Goal: Information Seeking & Learning: Learn about a topic

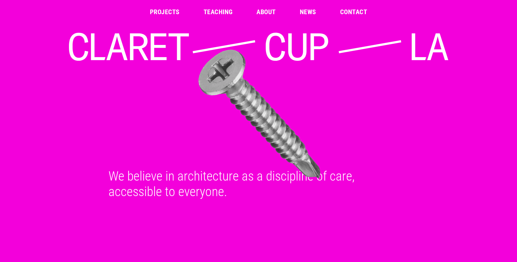
click at [168, 12] on link "Projects" at bounding box center [165, 12] width 30 height 7
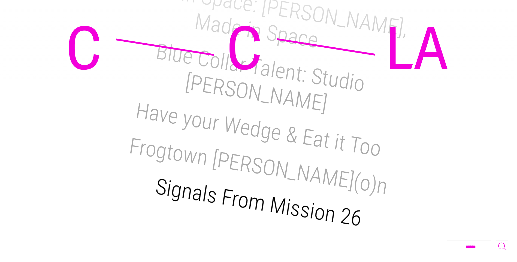
scroll to position [861, 0]
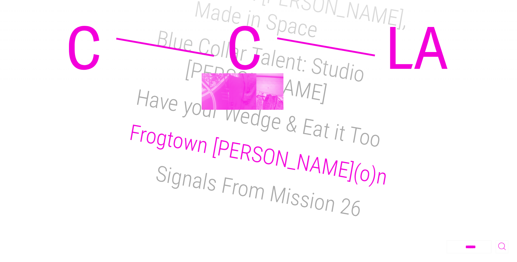
click at [242, 120] on h2 "Frogtown Salo(o)n" at bounding box center [258, 155] width 262 height 71
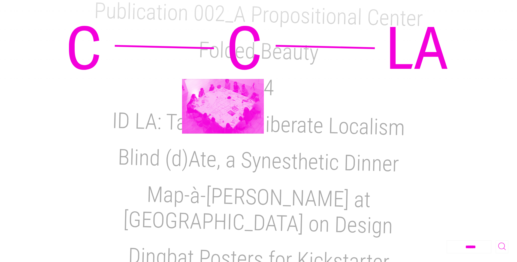
scroll to position [507, 0]
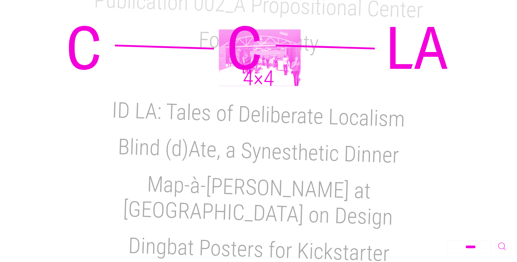
click at [259, 65] on h2 "4×4" at bounding box center [258, 78] width 32 height 27
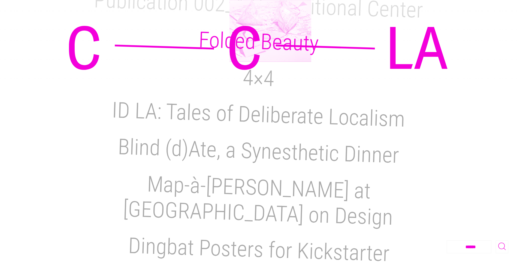
click at [268, 27] on h2 "Folded Beauty" at bounding box center [258, 41] width 121 height 29
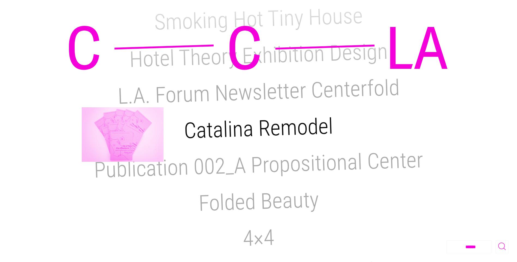
scroll to position [344, 0]
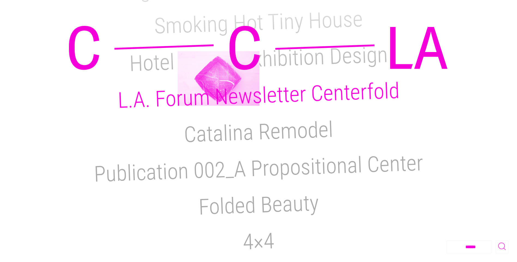
click at [218, 78] on h2 "L.A. Forum Newsletter Centerfold" at bounding box center [258, 95] width 282 height 35
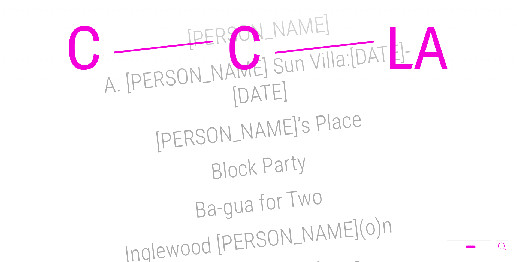
scroll to position [0, 0]
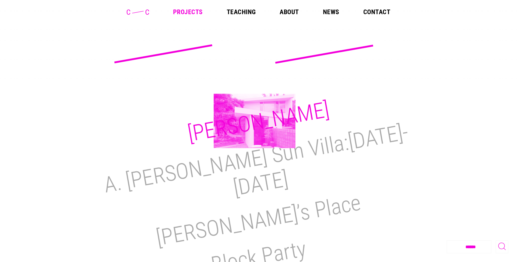
click at [255, 121] on h2 "M.H. Lair" at bounding box center [258, 122] width 145 height 50
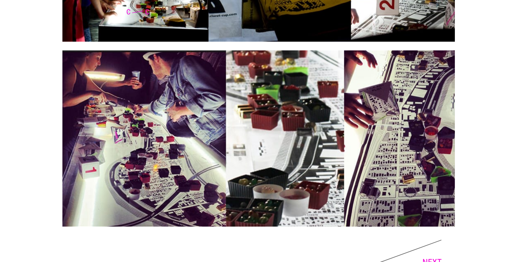
scroll to position [913, 0]
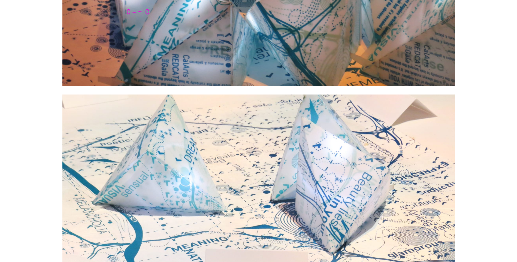
scroll to position [1797, 0]
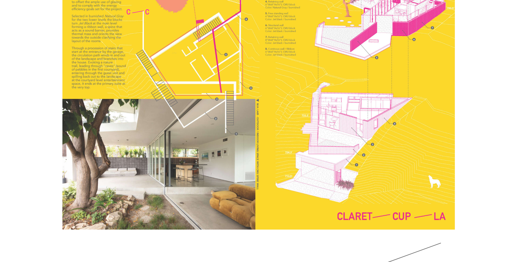
scroll to position [1354, 0]
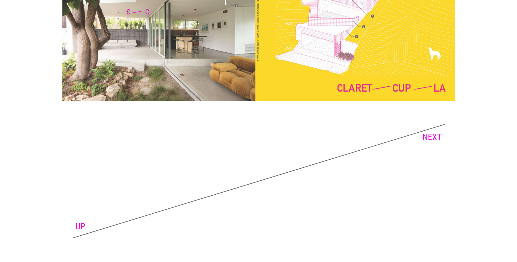
click at [426, 135] on link "NEXT" at bounding box center [431, 137] width 19 height 10
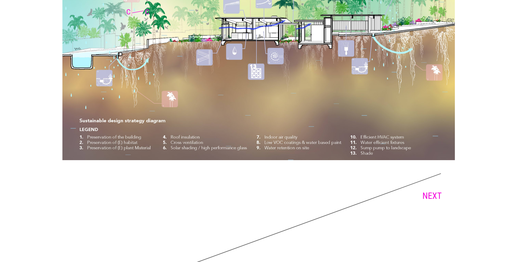
scroll to position [4085, 0]
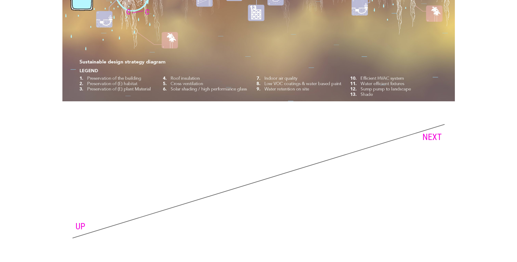
click at [439, 134] on link "NEXT" at bounding box center [431, 137] width 19 height 10
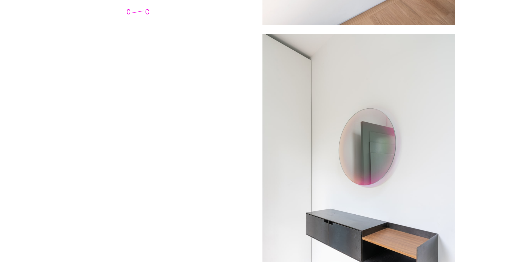
scroll to position [3213, 0]
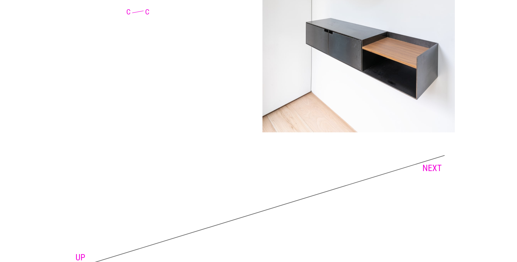
click at [427, 163] on link "NEXT" at bounding box center [431, 168] width 19 height 10
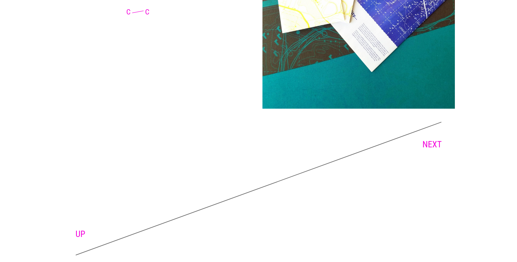
scroll to position [1203, 0]
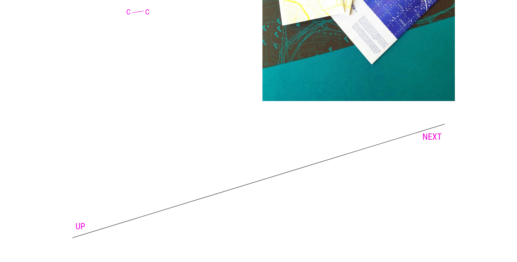
click at [436, 139] on link "NEXT" at bounding box center [431, 137] width 19 height 10
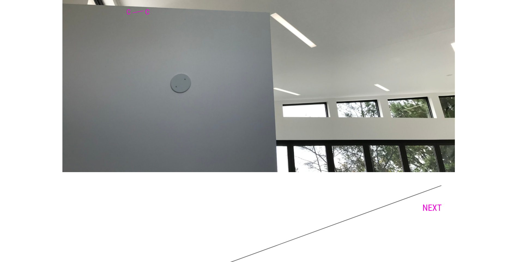
scroll to position [2052, 0]
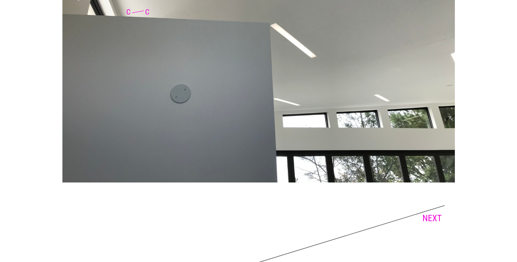
click at [426, 221] on link "NEXT" at bounding box center [431, 218] width 19 height 10
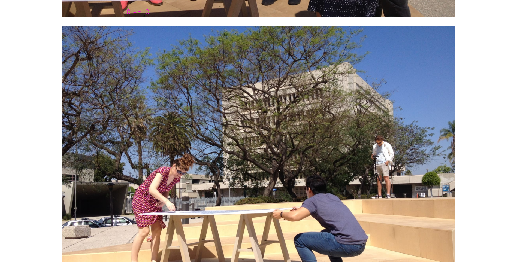
scroll to position [3431, 0]
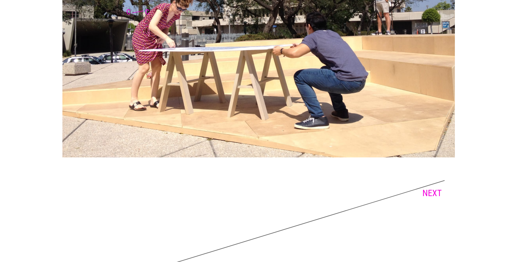
click at [428, 188] on link "NEXT" at bounding box center [431, 193] width 19 height 10
